Goal: Check status: Check status

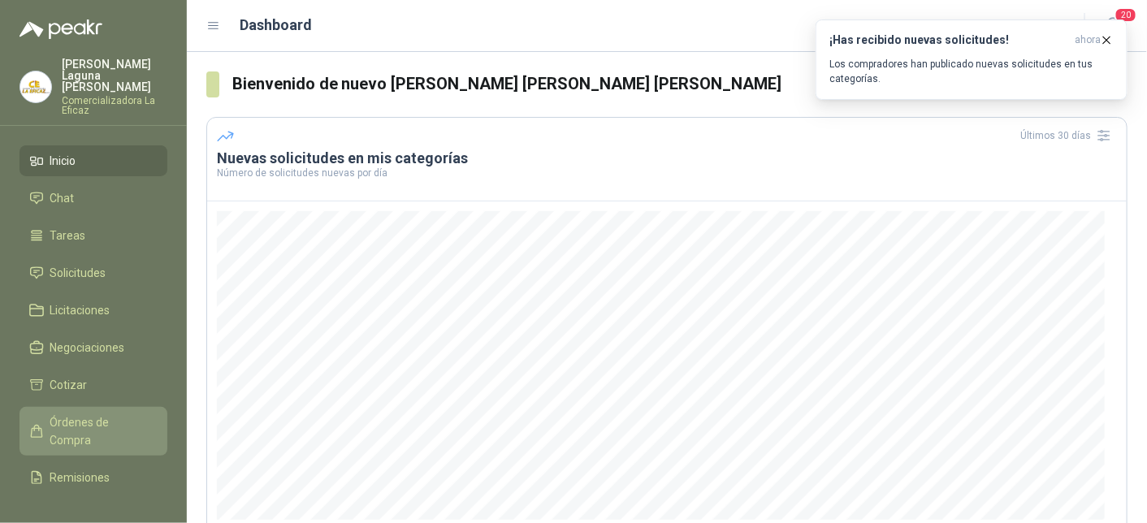
click at [95, 420] on span "Órdenes de Compra" at bounding box center [101, 431] width 102 height 36
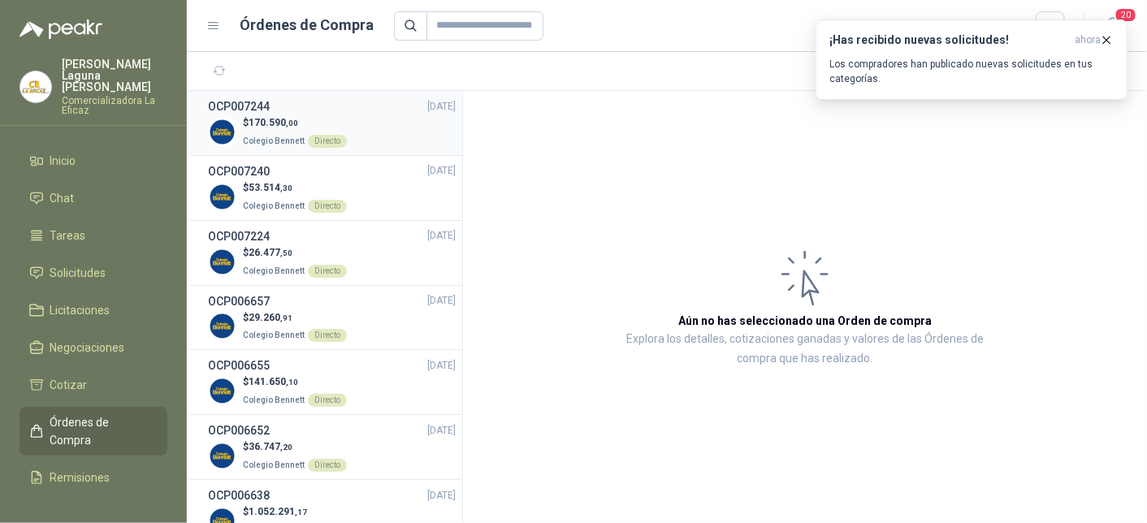
click at [258, 123] on span "170.590 ,00" at bounding box center [274, 122] width 50 height 11
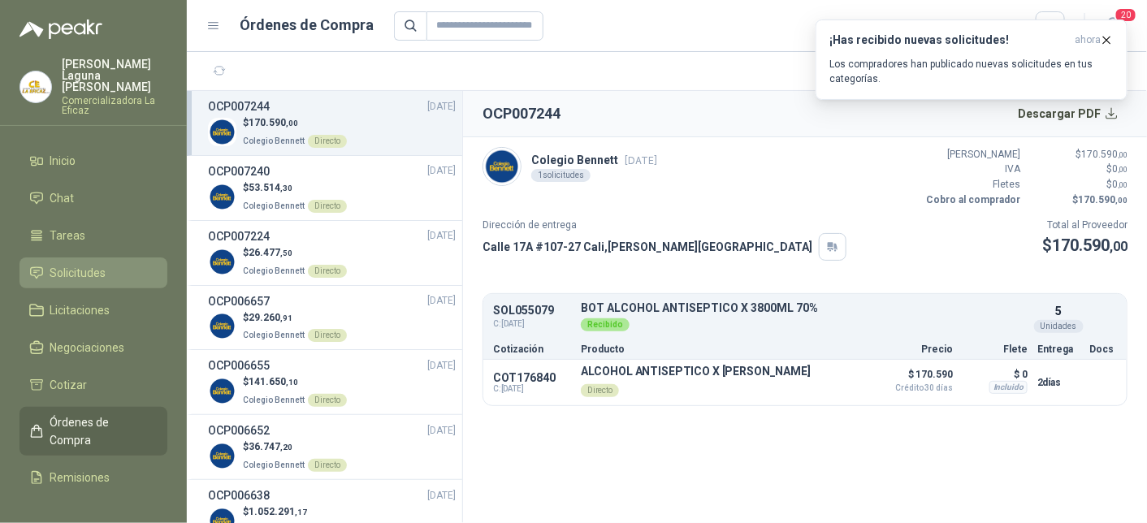
click at [99, 264] on span "Solicitudes" at bounding box center [78, 273] width 56 height 18
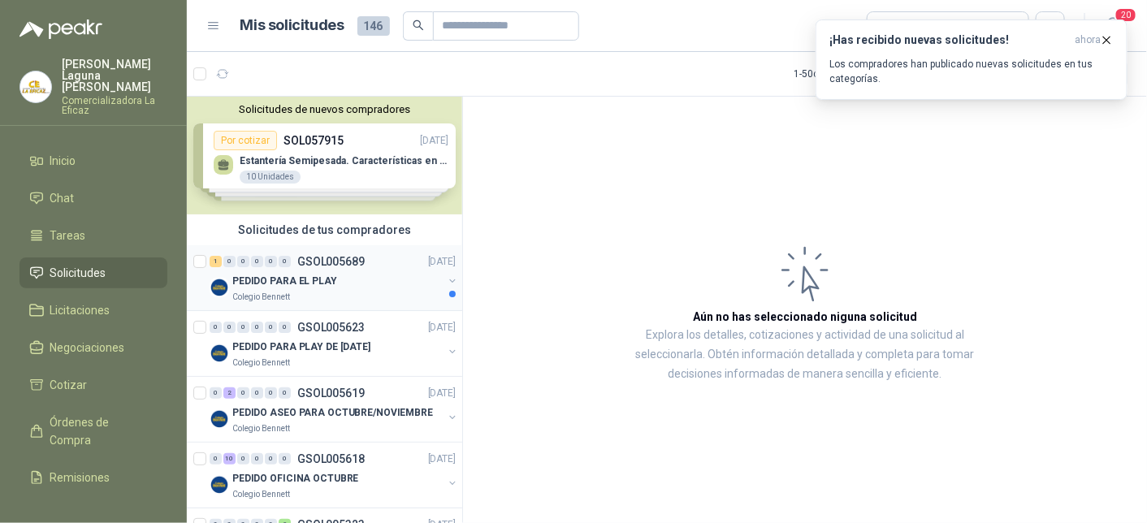
click at [291, 285] on p "PEDIDO PARA EL PLAY" at bounding box center [284, 281] width 105 height 15
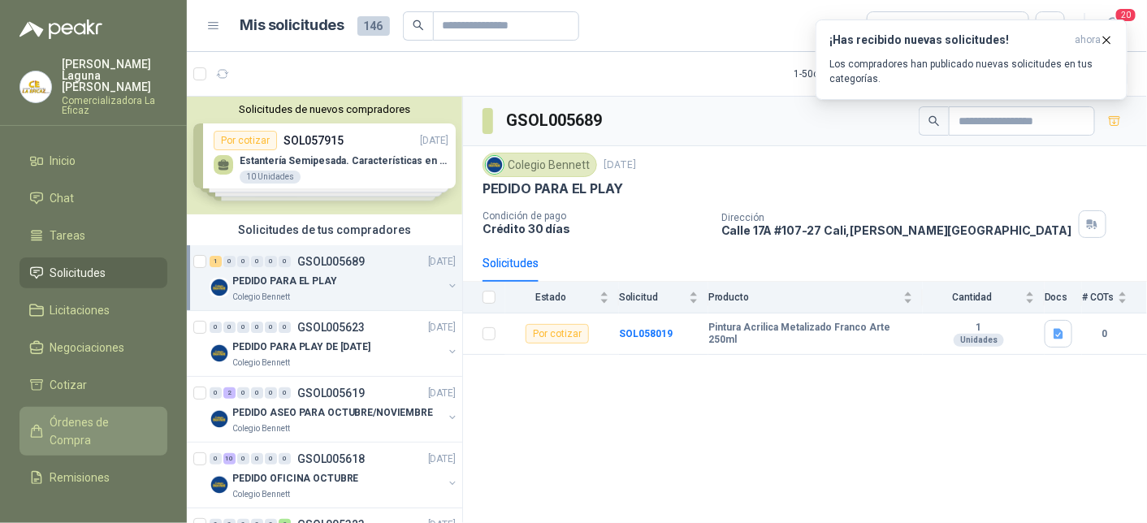
click at [94, 413] on span "Órdenes de Compra" at bounding box center [101, 431] width 102 height 36
